Goal: Task Accomplishment & Management: Manage account settings

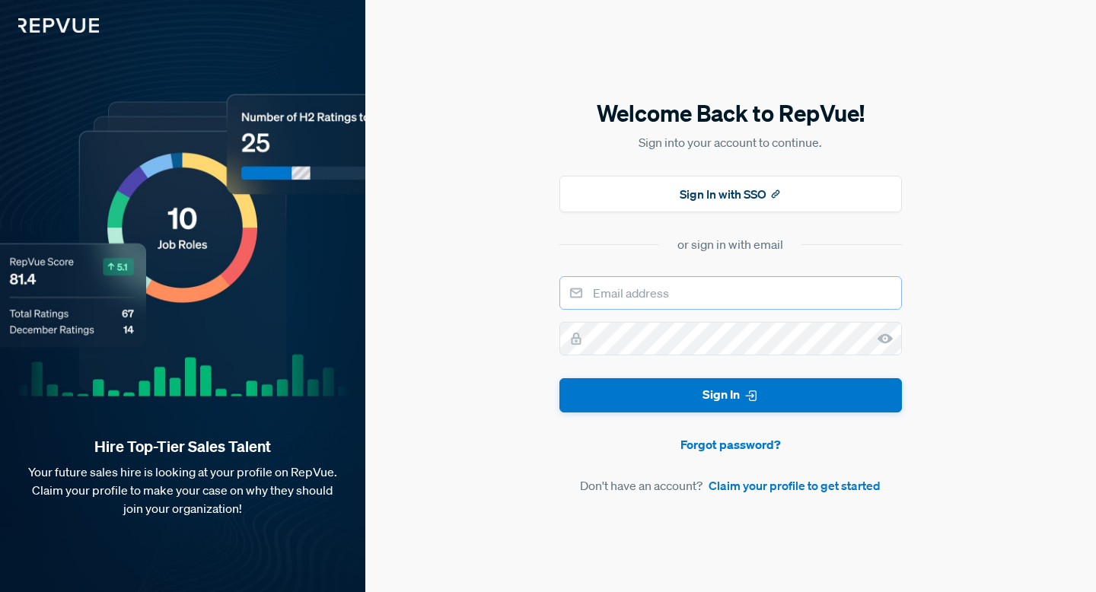
type input "[PERSON_NAME][EMAIL_ADDRESS][PERSON_NAME][DOMAIN_NAME]"
click at [636, 415] on form "[PERSON_NAME][EMAIL_ADDRESS][PERSON_NAME][DOMAIN_NAME] Sign In Forgot password?…" at bounding box center [731, 385] width 343 height 219
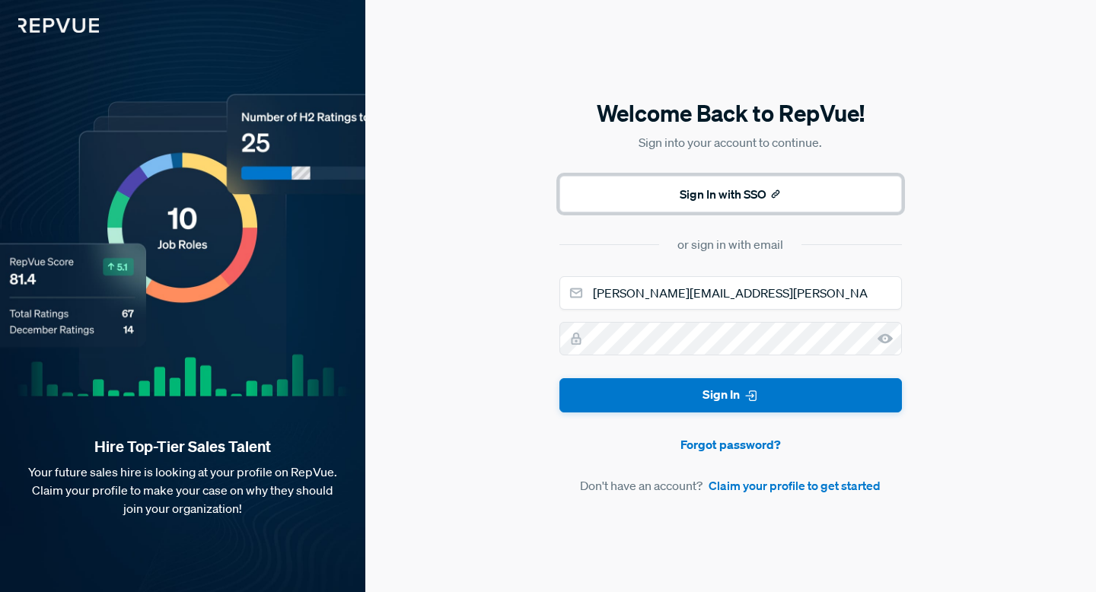
click at [679, 206] on button "Sign In with SSO" at bounding box center [731, 194] width 343 height 37
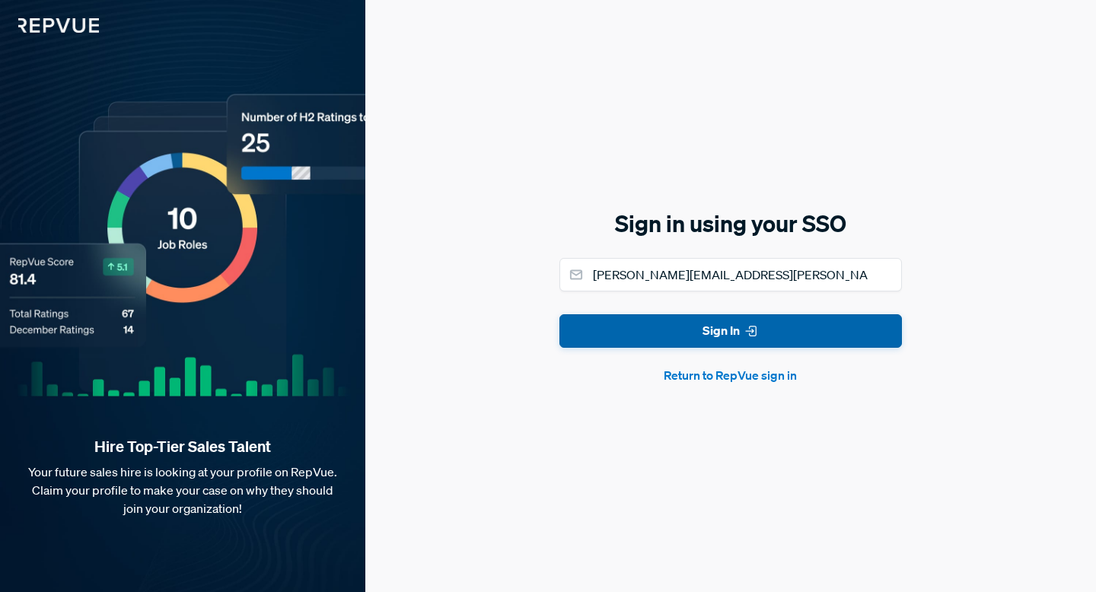
click at [671, 330] on button "Sign In" at bounding box center [731, 331] width 343 height 34
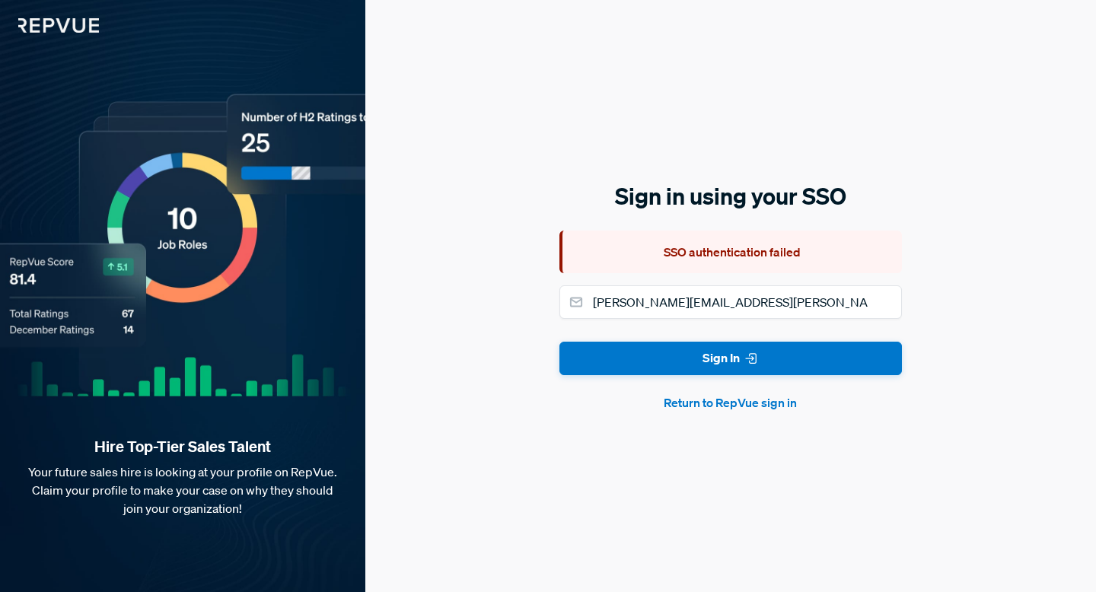
click at [730, 406] on button "Return to RepVue sign in" at bounding box center [731, 403] width 343 height 18
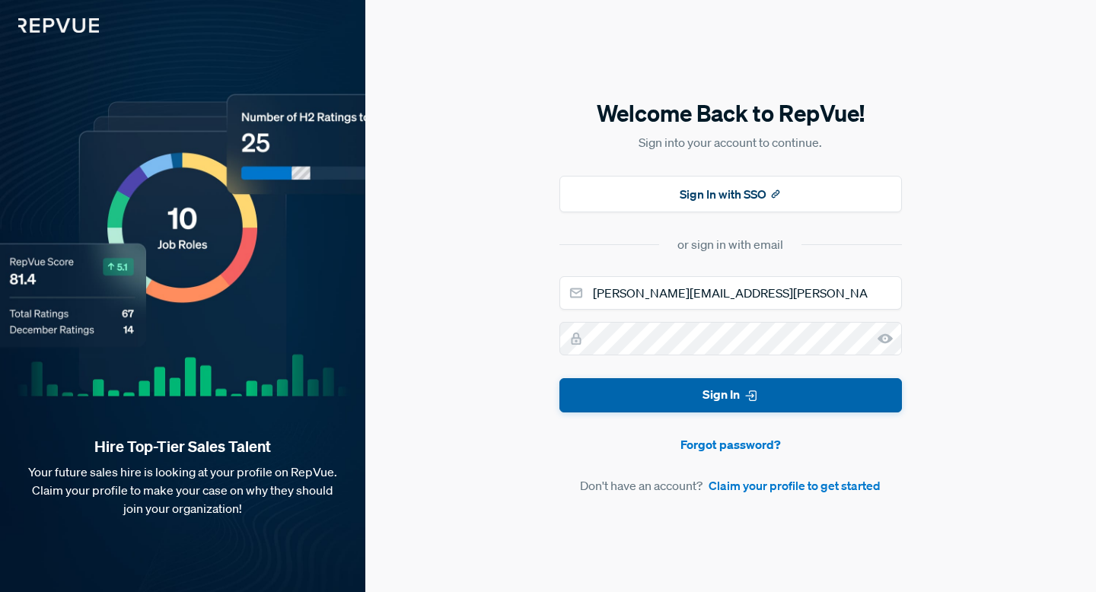
click at [727, 397] on button "Sign In" at bounding box center [731, 395] width 343 height 34
